Goal: Task Accomplishment & Management: Use online tool/utility

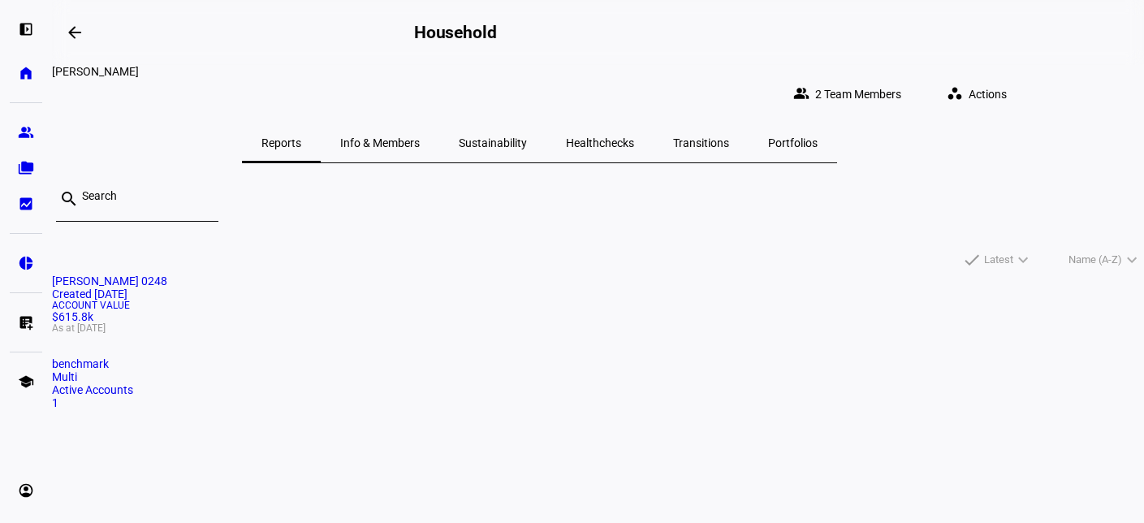
click at [1007, 84] on span "Actions" at bounding box center [988, 94] width 38 height 32
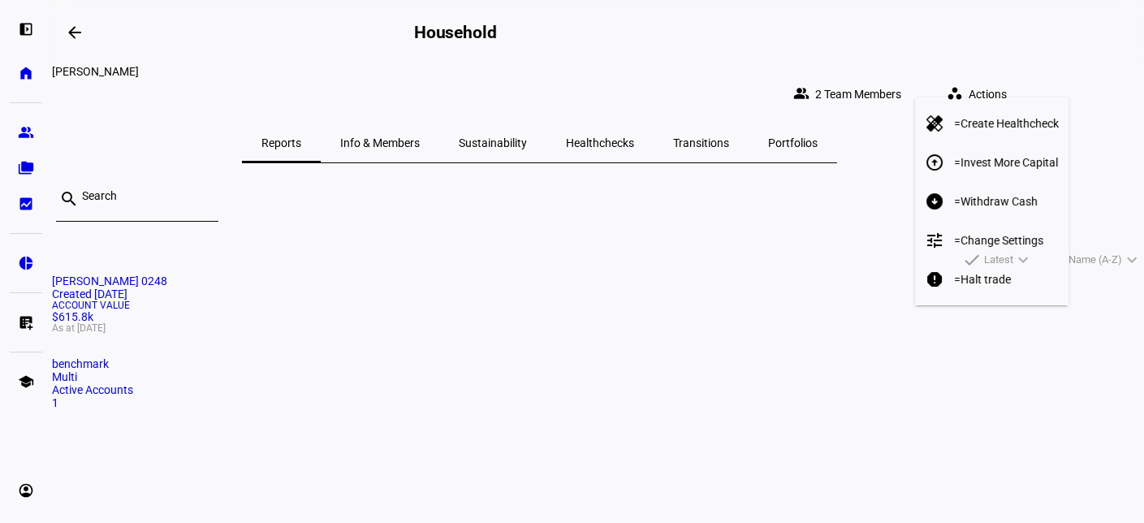
click at [1009, 195] on span "Withdraw Cash" at bounding box center [999, 201] width 77 height 13
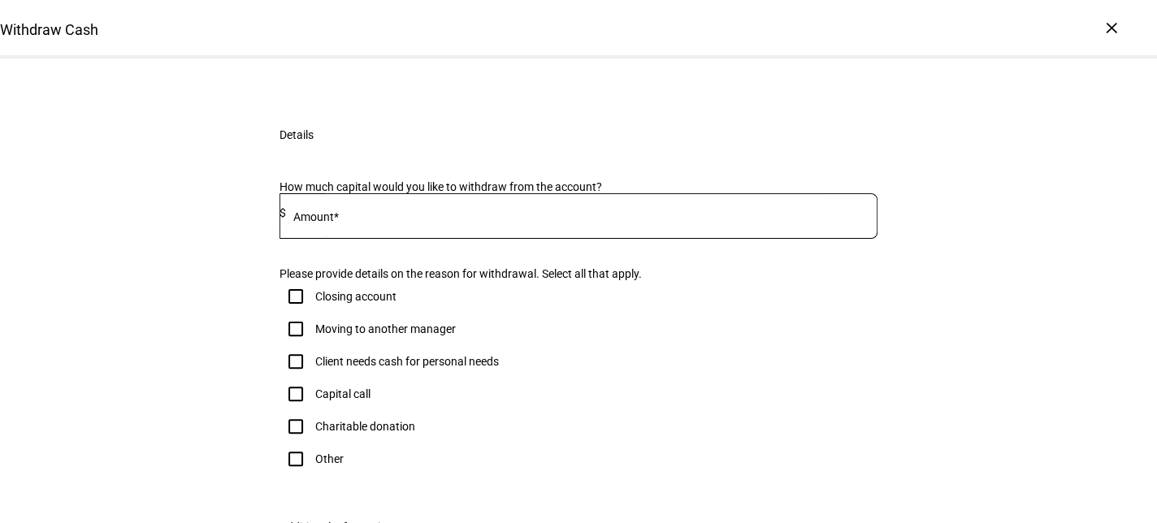
scroll to position [162, 0]
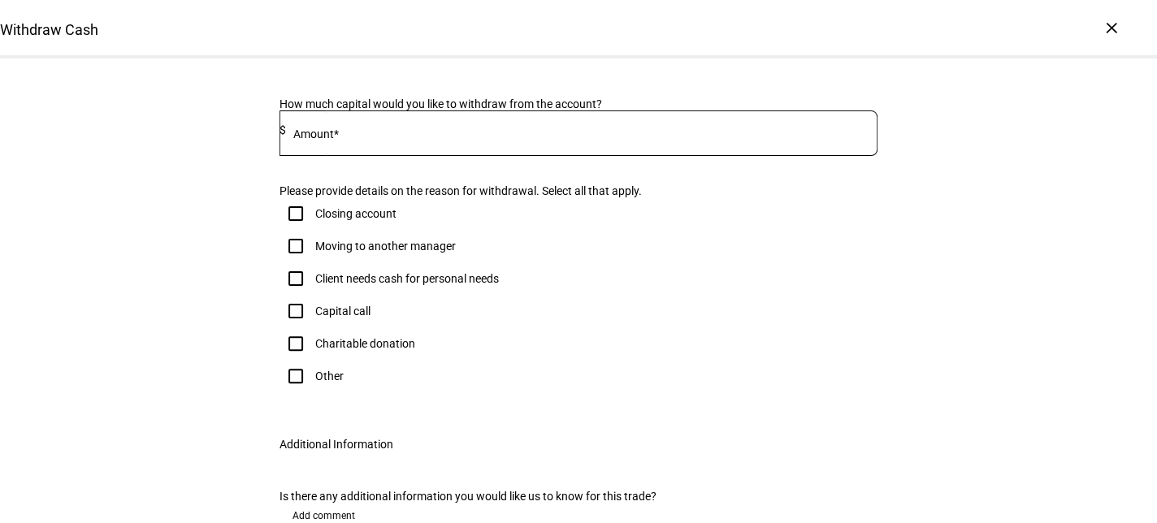
click at [335, 136] on input at bounding box center [581, 129] width 591 height 13
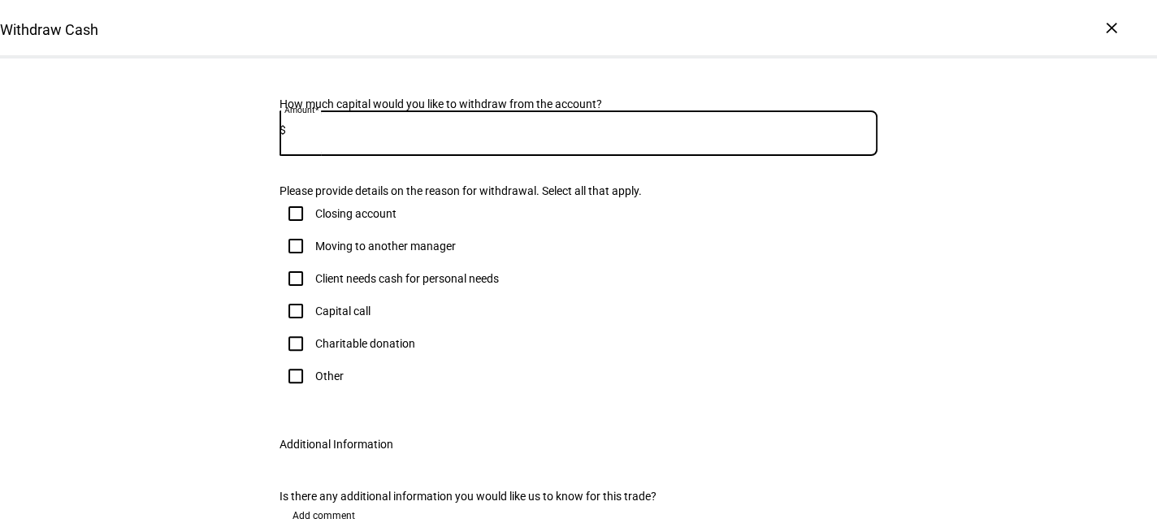
paste input "4,228"
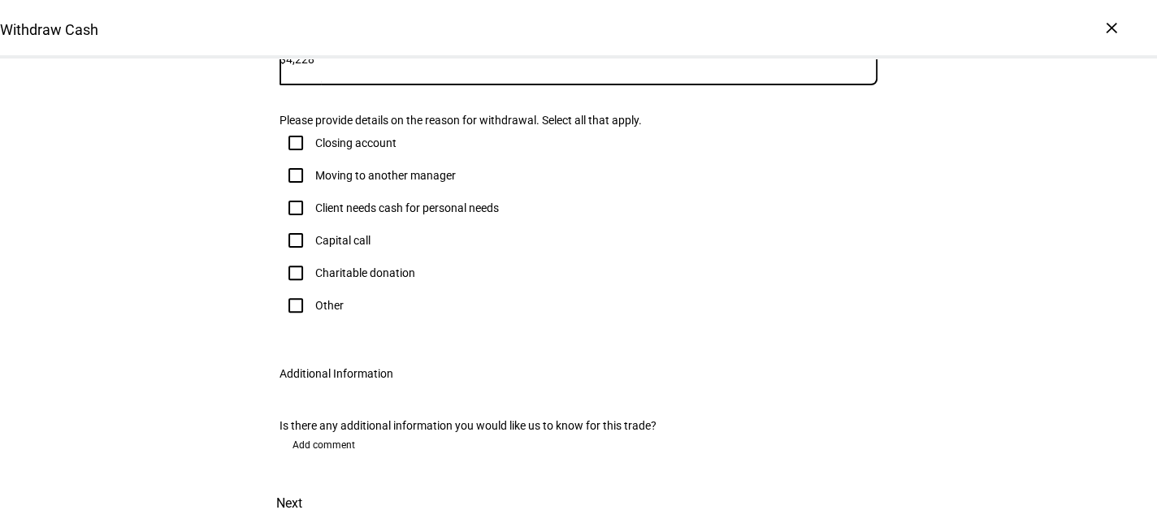
scroll to position [487, 0]
type input "4,228"
click at [294, 192] on input "Client needs cash for personal needs" at bounding box center [295, 208] width 32 height 32
checkbox input "true"
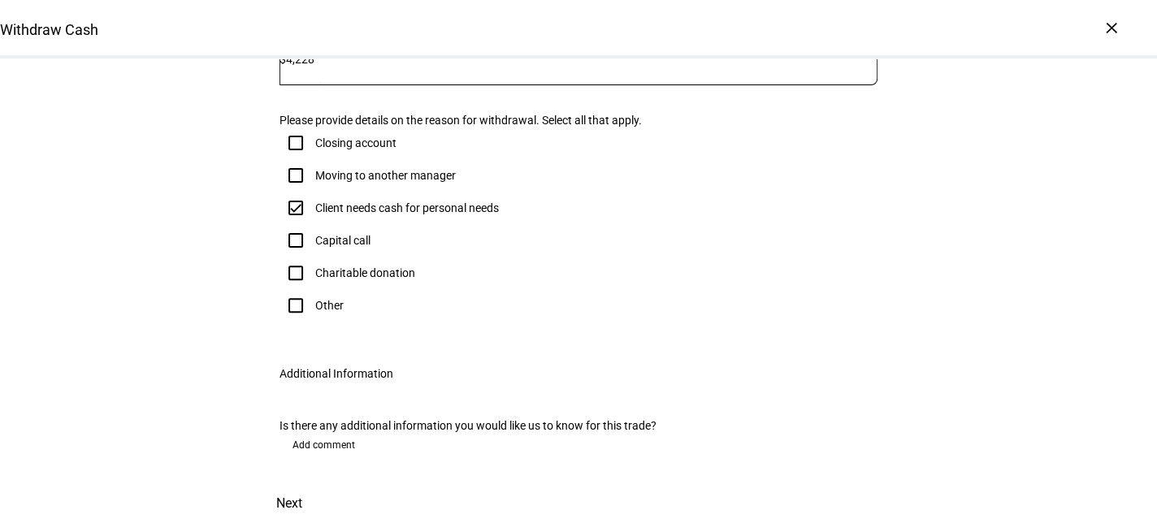
click at [302, 484] on span "Next" at bounding box center [289, 503] width 26 height 39
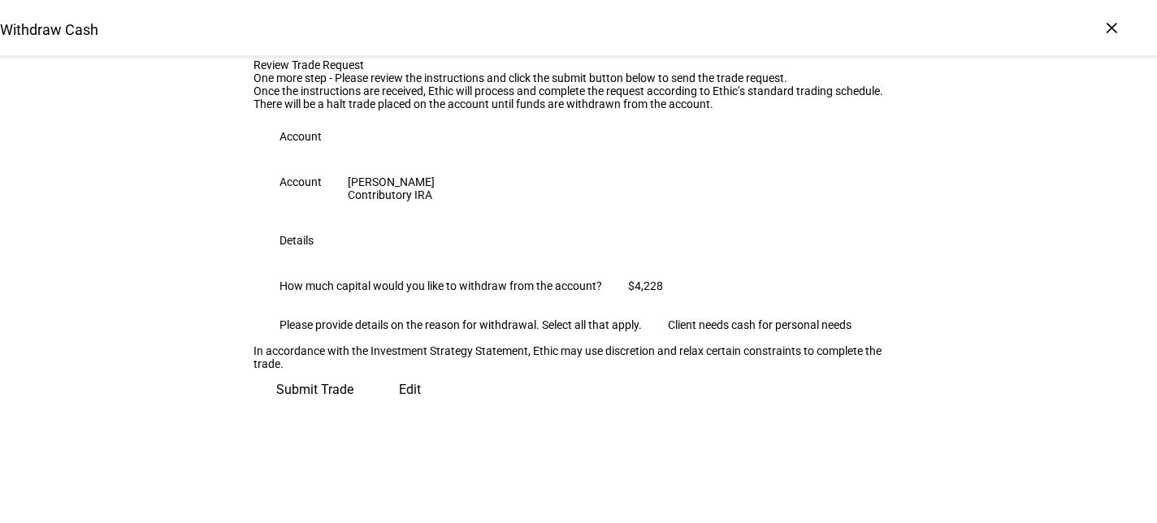
scroll to position [257, 0]
click at [353, 409] on span "Submit Trade" at bounding box center [314, 389] width 77 height 39
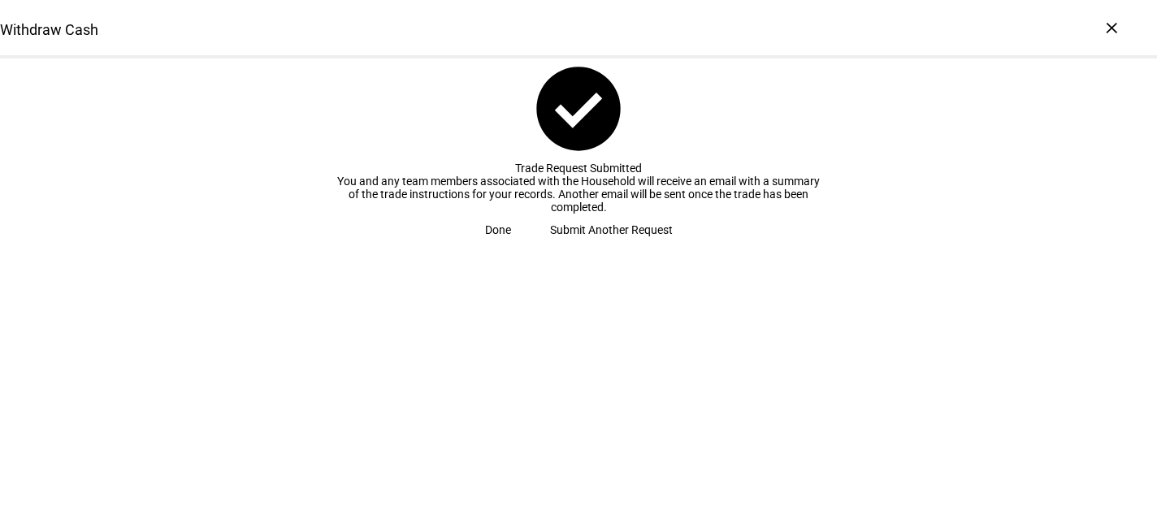
click at [511, 246] on span "Done" at bounding box center [498, 230] width 26 height 32
